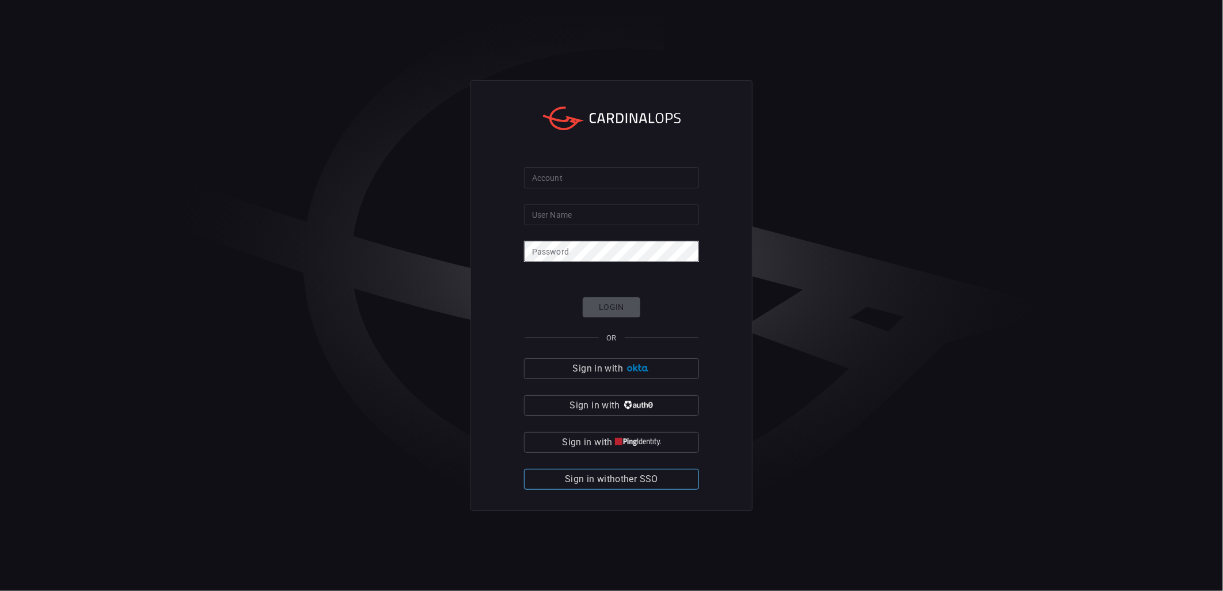
click at [654, 473] on span "Sign in with other SSO" at bounding box center [611, 479] width 93 height 16
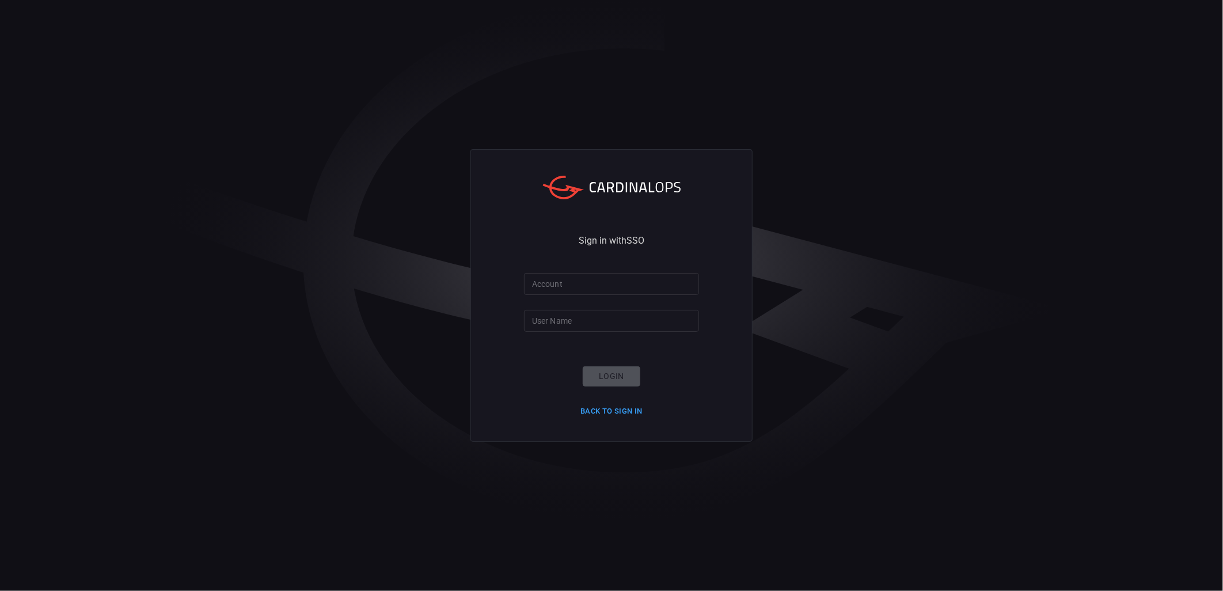
click at [599, 282] on input "Account" at bounding box center [611, 283] width 175 height 21
click at [599, 332] on form "Account Account User Name User Name Login Back to Sign in" at bounding box center [611, 346] width 175 height 147
click at [601, 321] on input "User Name" at bounding box center [611, 320] width 175 height 21
click at [618, 409] on button "Back to Sign in" at bounding box center [612, 411] width 76 height 18
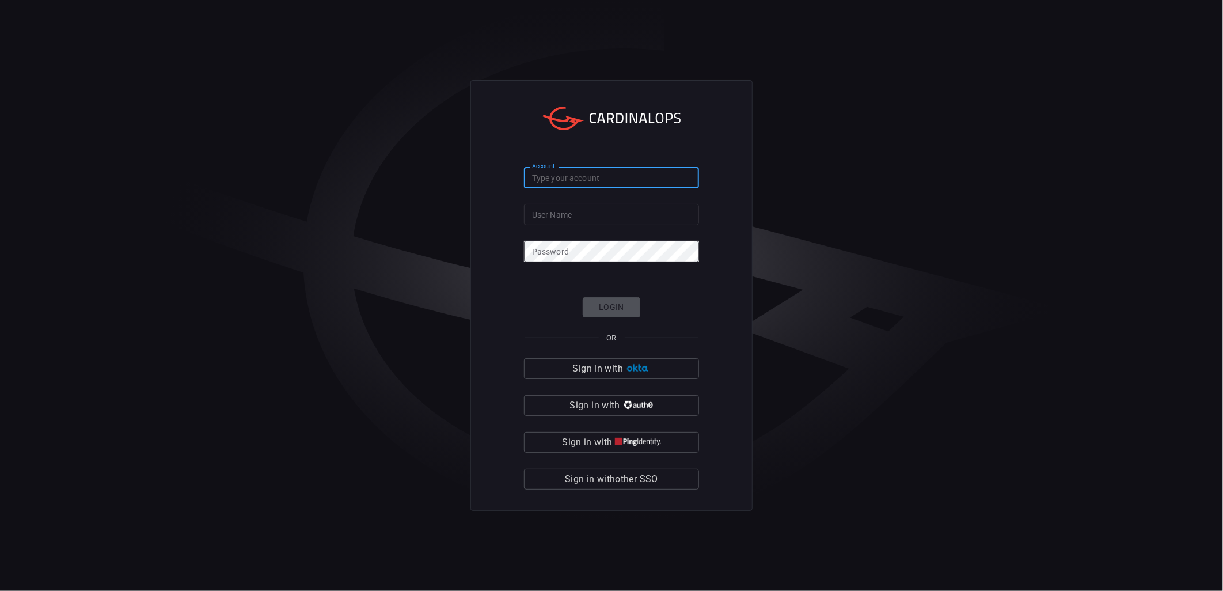
click at [632, 179] on input "Account" at bounding box center [611, 177] width 175 height 21
click at [632, 180] on input "Account" at bounding box center [611, 177] width 175 height 21
click at [637, 479] on span "Sign in with other SSO" at bounding box center [611, 479] width 93 height 16
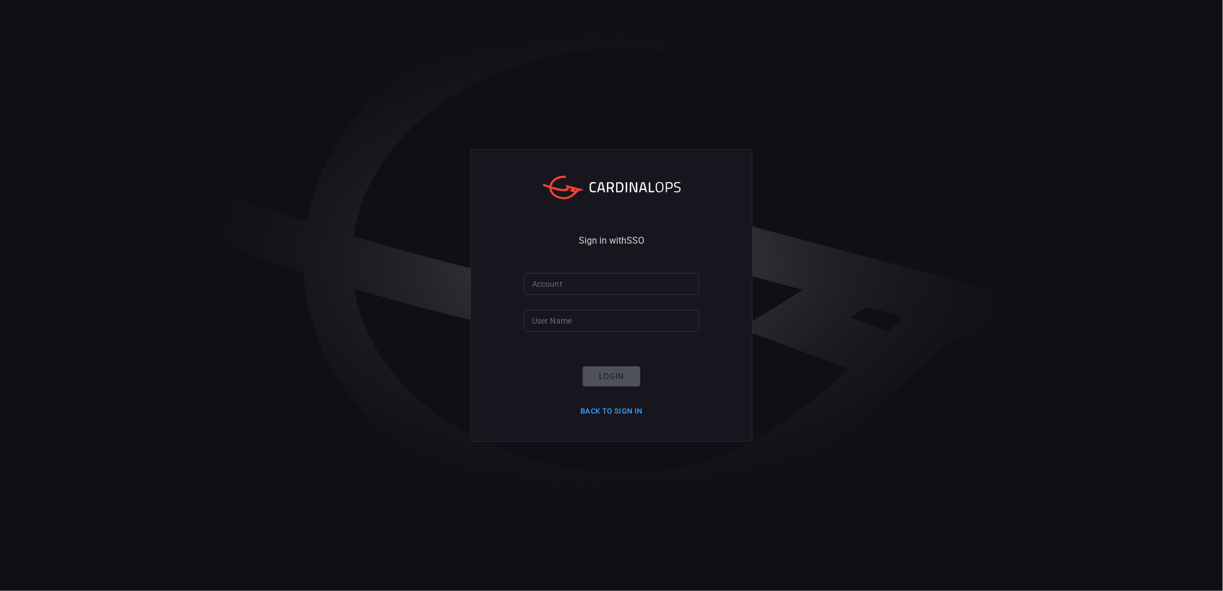
click at [586, 316] on input "User Name" at bounding box center [611, 320] width 175 height 21
type input "damien.moran@smbcgroup.com"
type input "S"
type input "smbc"
click button "Login" at bounding box center [612, 376] width 58 height 20
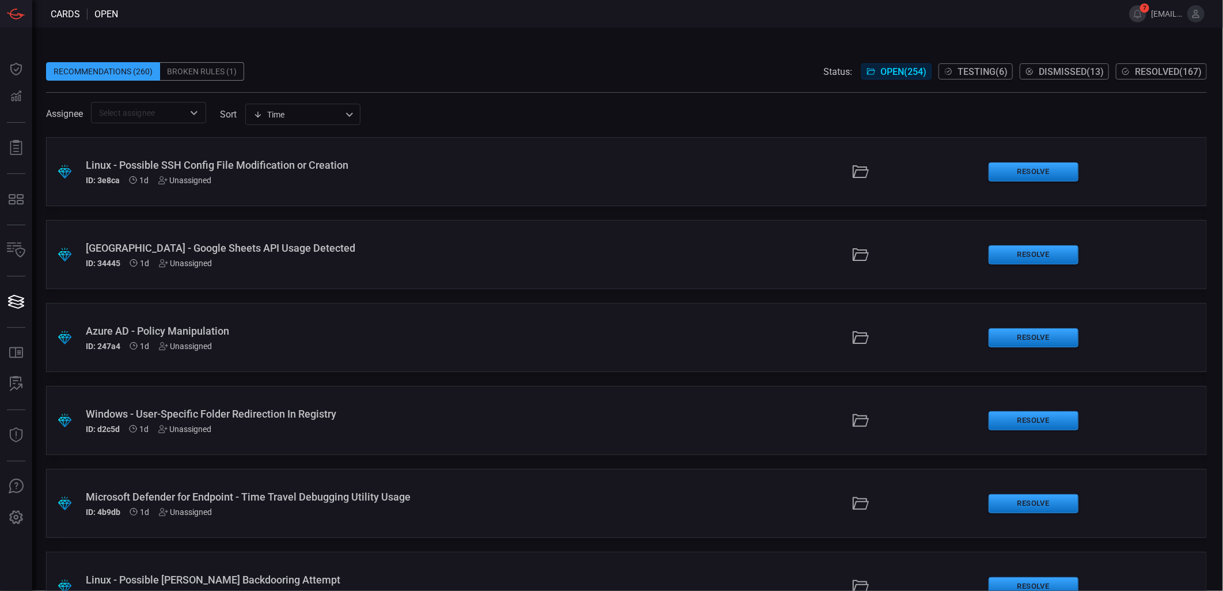
click at [138, 112] on input "text" at bounding box center [138, 112] width 89 height 14
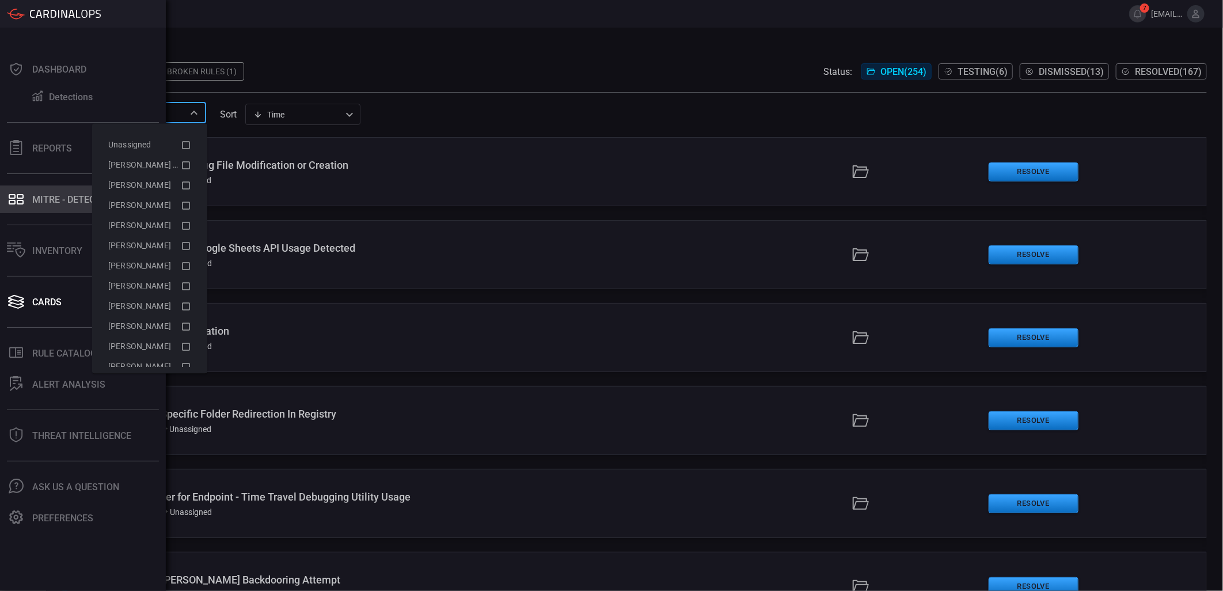
click at [55, 210] on button "MITRE - Detection Posture" at bounding box center [80, 199] width 161 height 28
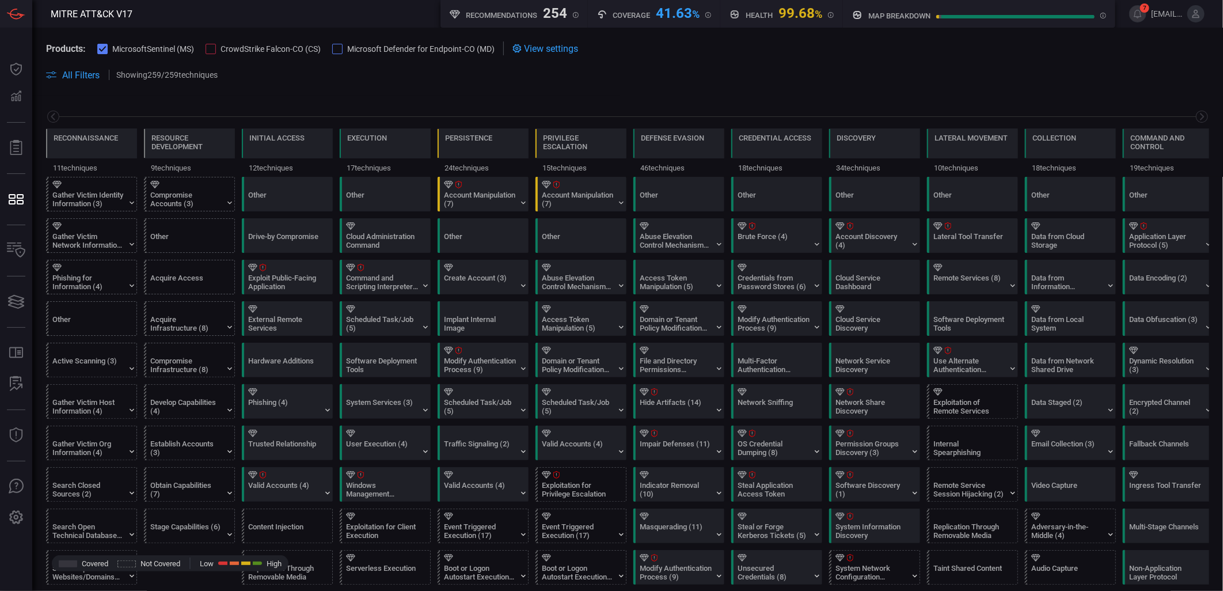
scroll to position [0, 151]
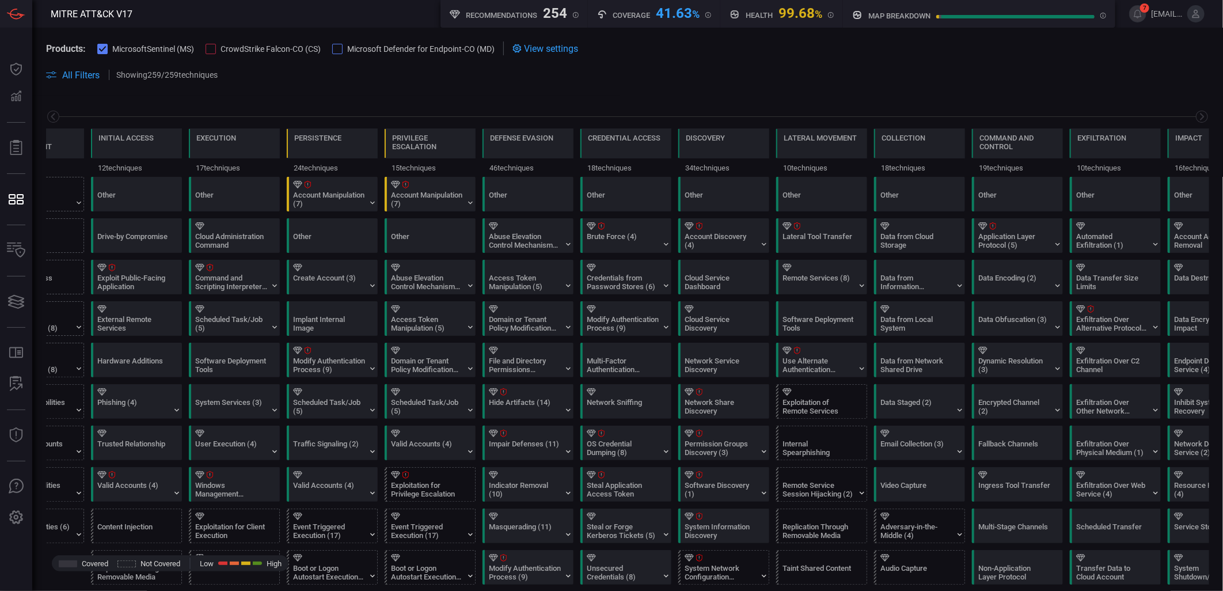
click at [256, 44] on span "CrowdStrike Falcon-CO (CS)" at bounding box center [271, 48] width 100 height 9
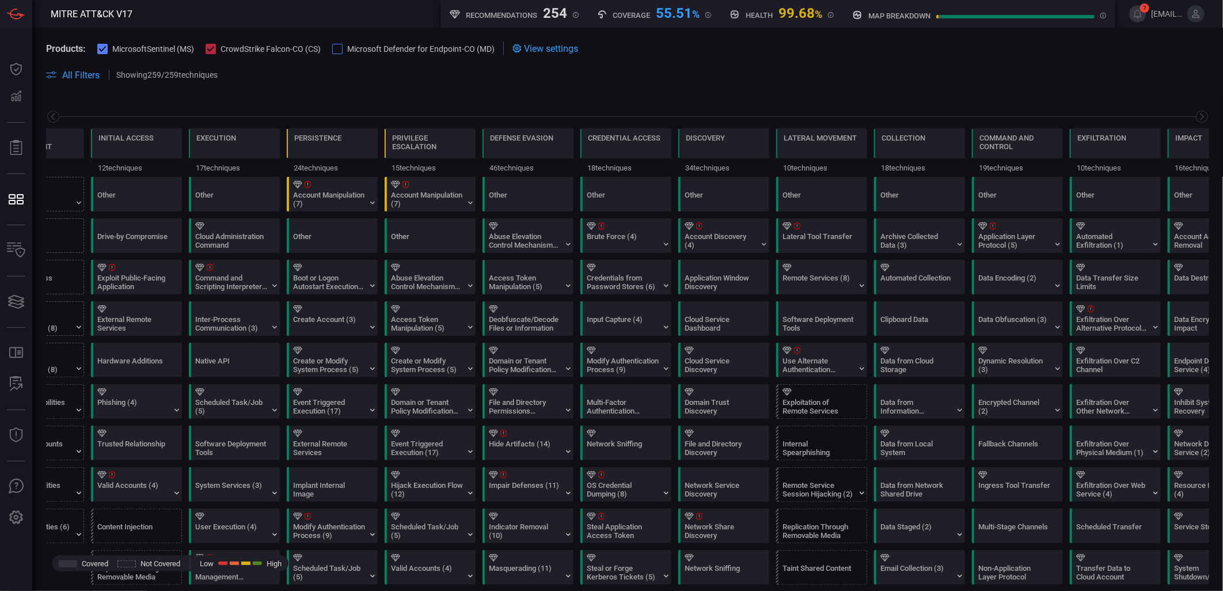
click at [47, 66] on span at bounding box center [627, 61] width 1163 height 13
click at [60, 73] on button "All Filters" at bounding box center [73, 75] width 54 height 11
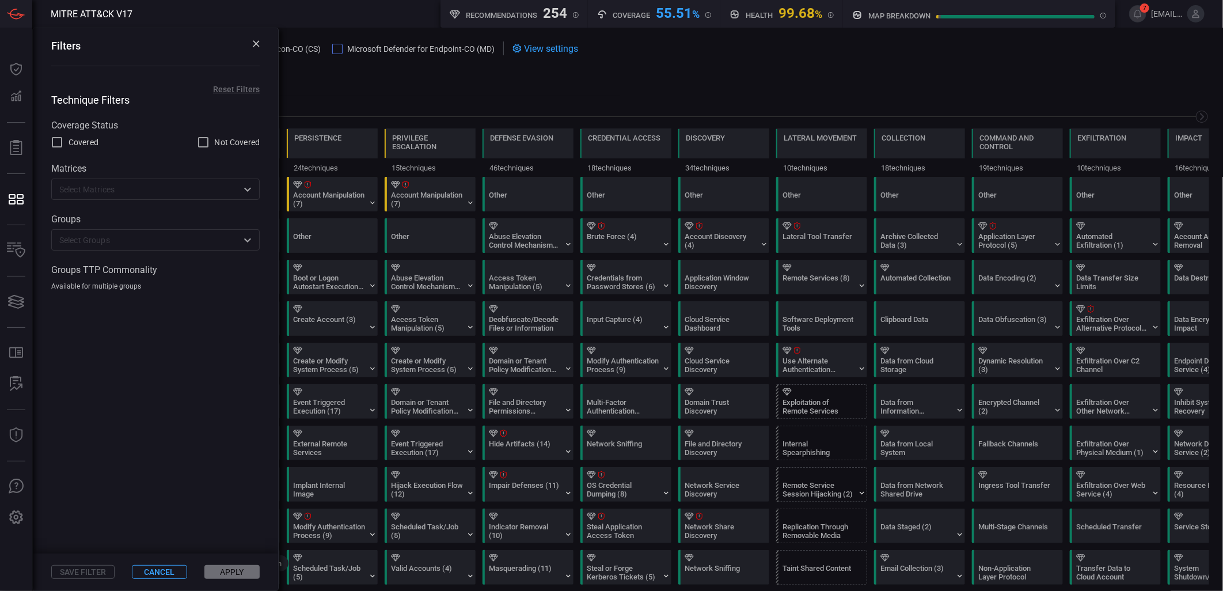
click at [163, 192] on input "text" at bounding box center [146, 189] width 183 height 14
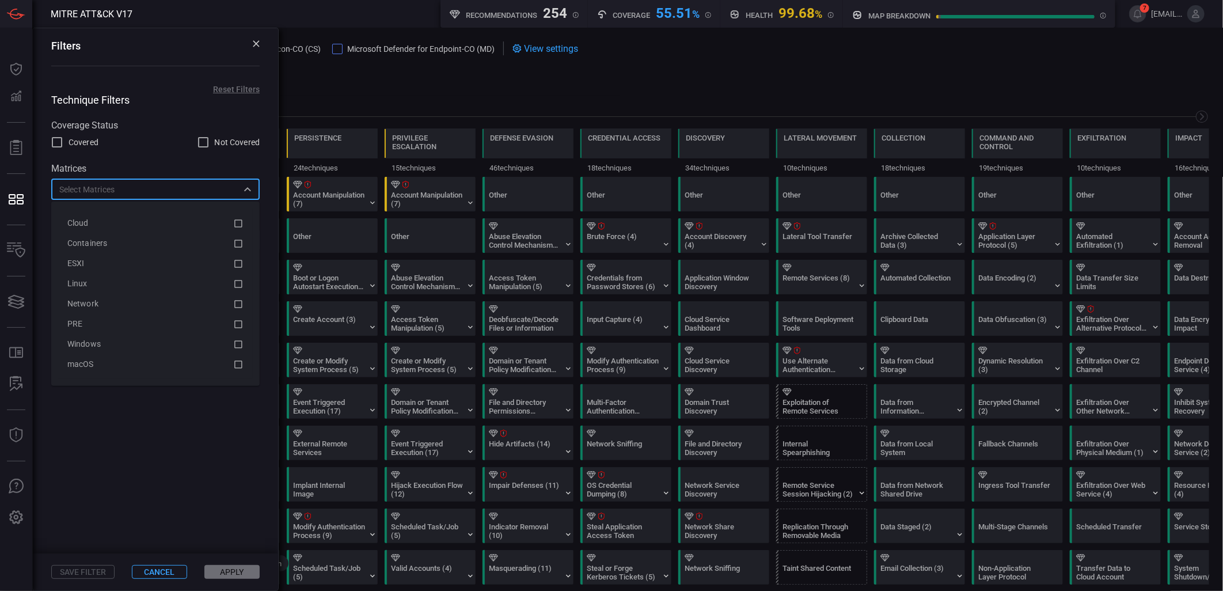
click at [163, 192] on input "text" at bounding box center [146, 189] width 183 height 14
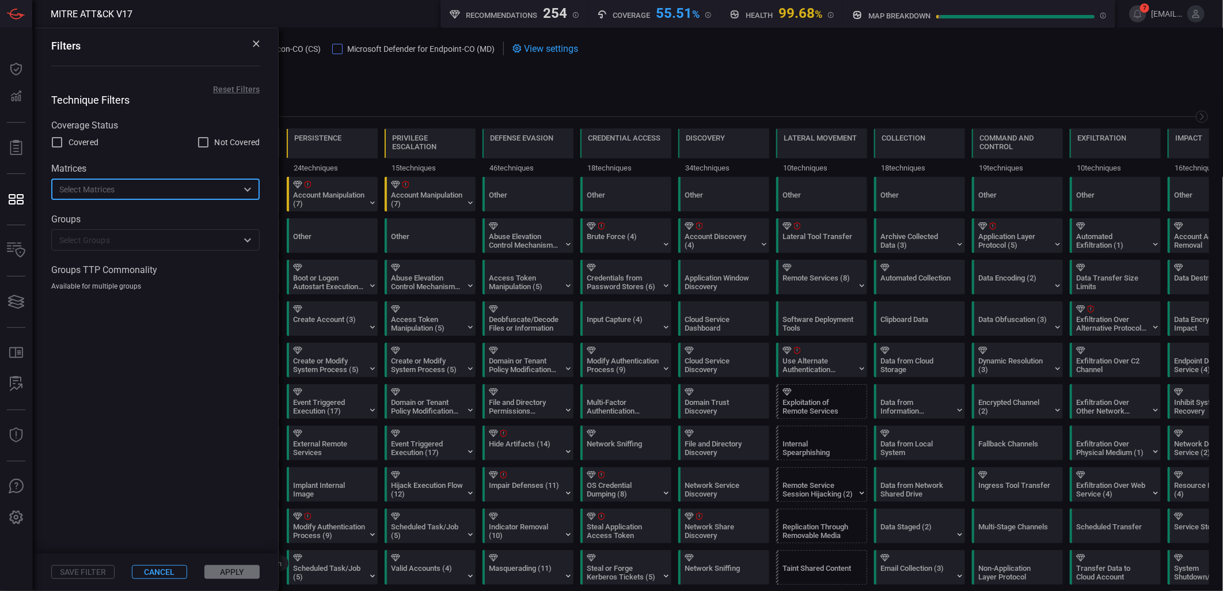
click at [121, 260] on div "Technique Filters Coverage Status Covered Not Covered Matrices ​ Groups ​ Group…" at bounding box center [155, 192] width 245 height 197
click at [122, 279] on div "Groups TTP Commonality" at bounding box center [155, 272] width 208 height 16
click at [92, 113] on div "Technique Filters Coverage Status Covered Not Covered Matrices ​ Groups ​ Group…" at bounding box center [155, 192] width 245 height 197
click at [202, 357] on span at bounding box center [155, 422] width 245 height 263
click at [257, 51] on button at bounding box center [256, 45] width 7 height 11
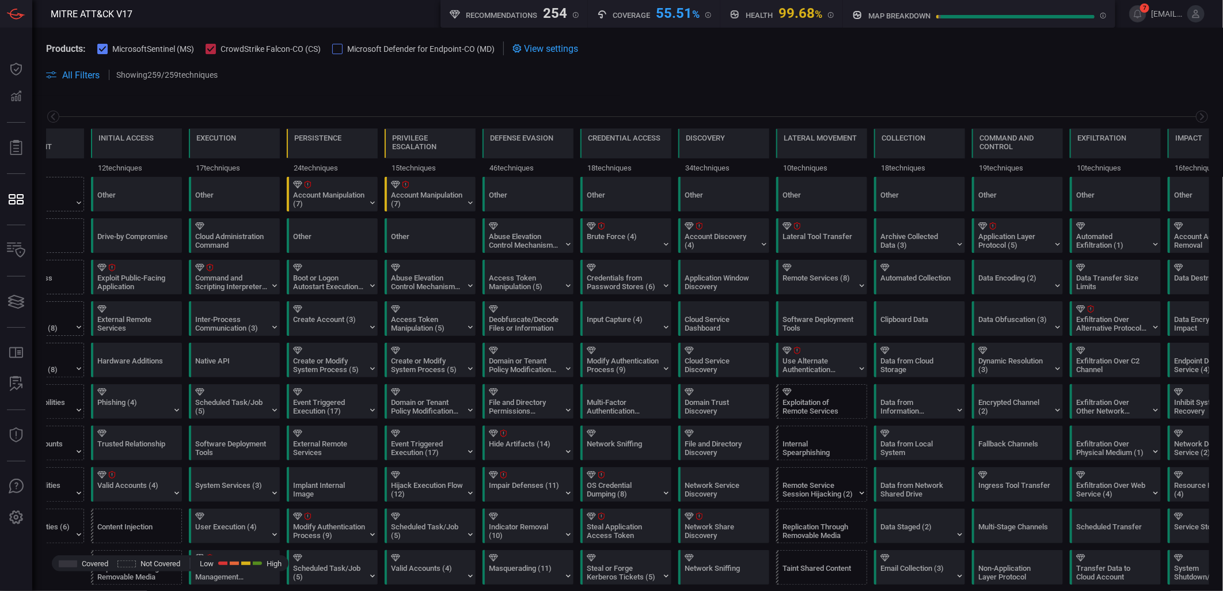
click at [257, 45] on span "CrowdStrike Falcon-CO (CS)" at bounding box center [271, 48] width 100 height 9
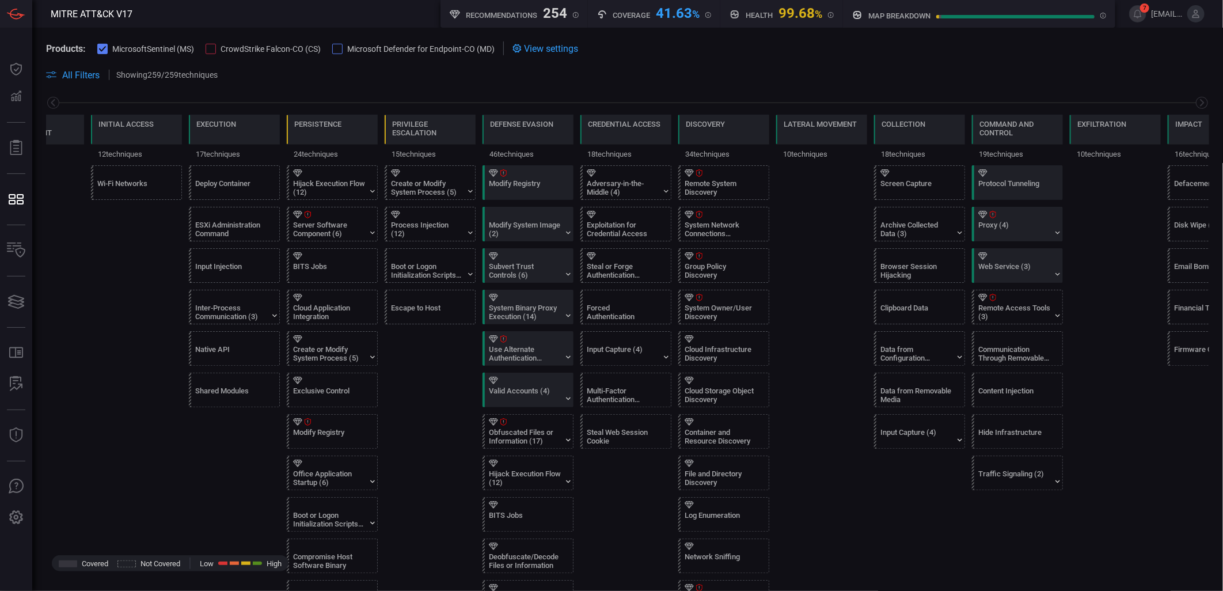
scroll to position [0, 0]
